Goal: Use online tool/utility: Utilize a website feature to perform a specific function

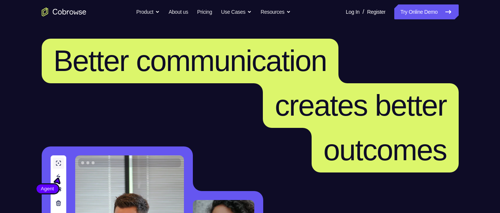
click at [441, 17] on link "Try Online Demo" at bounding box center [426, 11] width 64 height 15
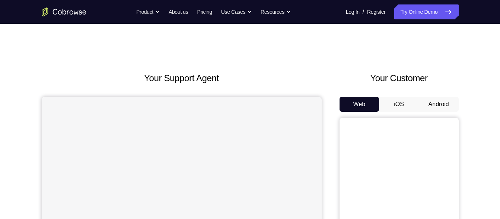
click at [436, 99] on button "Android" at bounding box center [438, 104] width 40 height 15
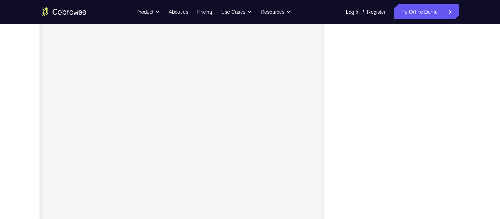
scroll to position [128, 0]
